Goal: Task Accomplishment & Management: Manage account settings

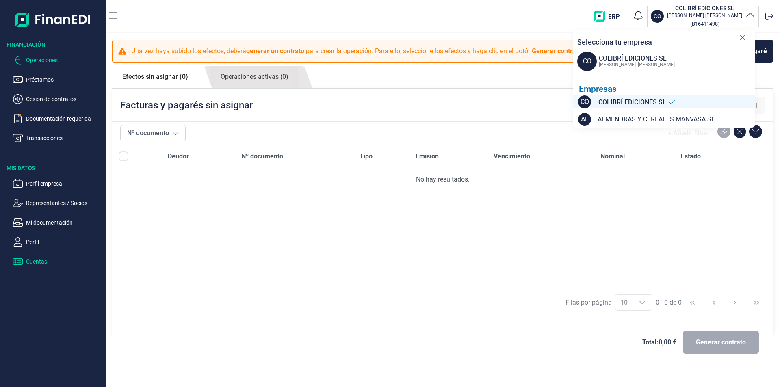
click at [47, 260] on p "Cuentas" at bounding box center [64, 262] width 76 height 10
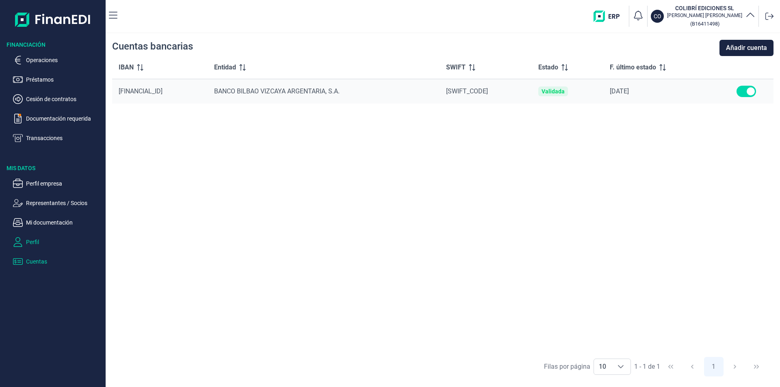
click at [39, 245] on p "Perfil" at bounding box center [64, 242] width 76 height 10
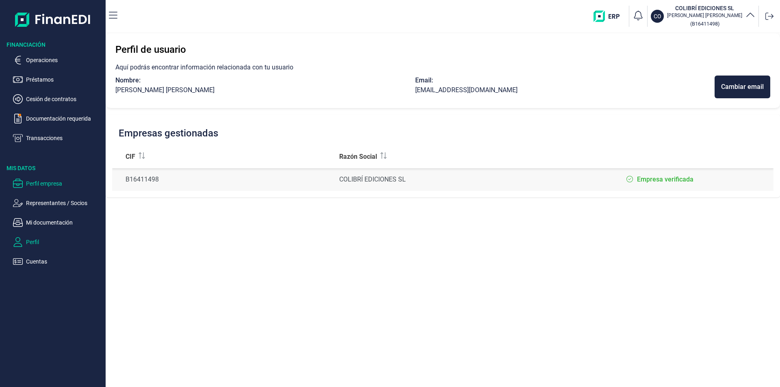
click at [52, 186] on p "Perfil empresa" at bounding box center [64, 184] width 76 height 10
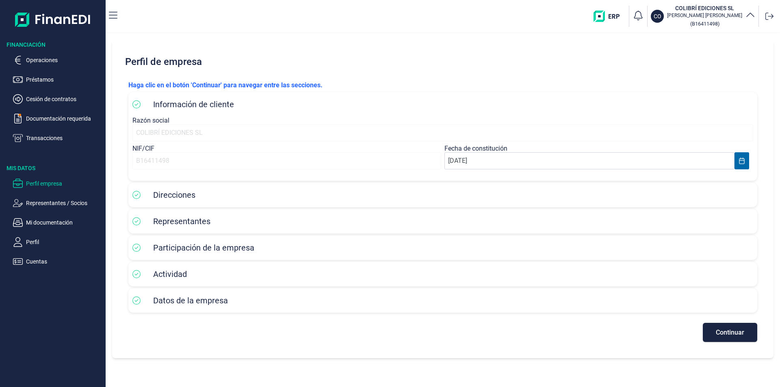
click at [151, 132] on div "COLIBRÍ EDICIONES SL" at bounding box center [442, 132] width 621 height 17
click at [718, 329] on span "Continuar" at bounding box center [730, 332] width 28 height 6
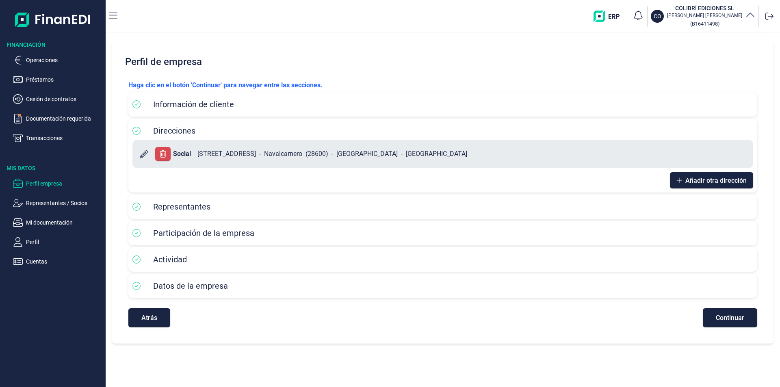
click at [203, 103] on span "Información de cliente" at bounding box center [193, 105] width 81 height 10
click at [49, 119] on p "Documentación requerida" at bounding box center [64, 119] width 76 height 10
